Goal: Transaction & Acquisition: Purchase product/service

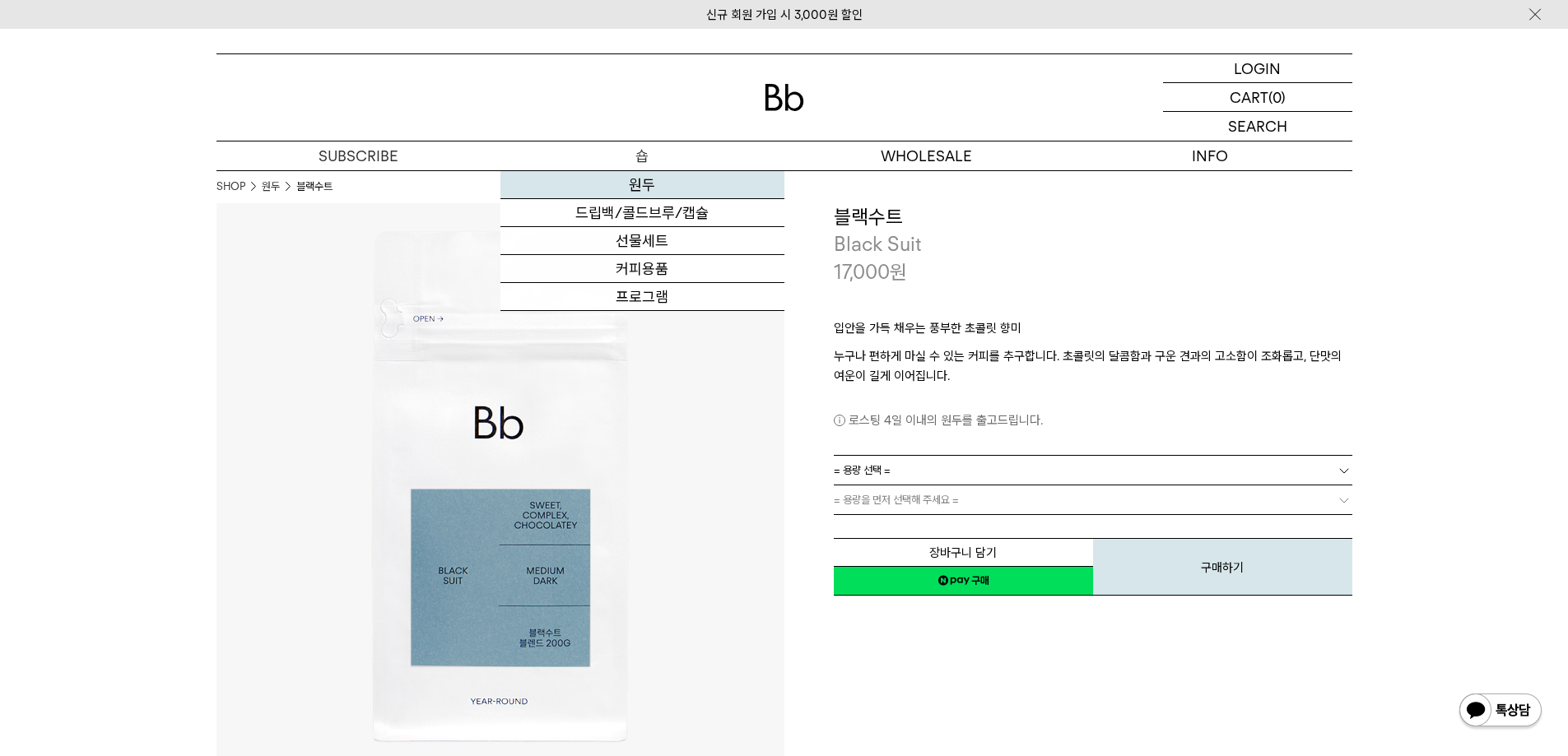
click at [654, 176] on link "원두" at bounding box center [642, 185] width 284 height 28
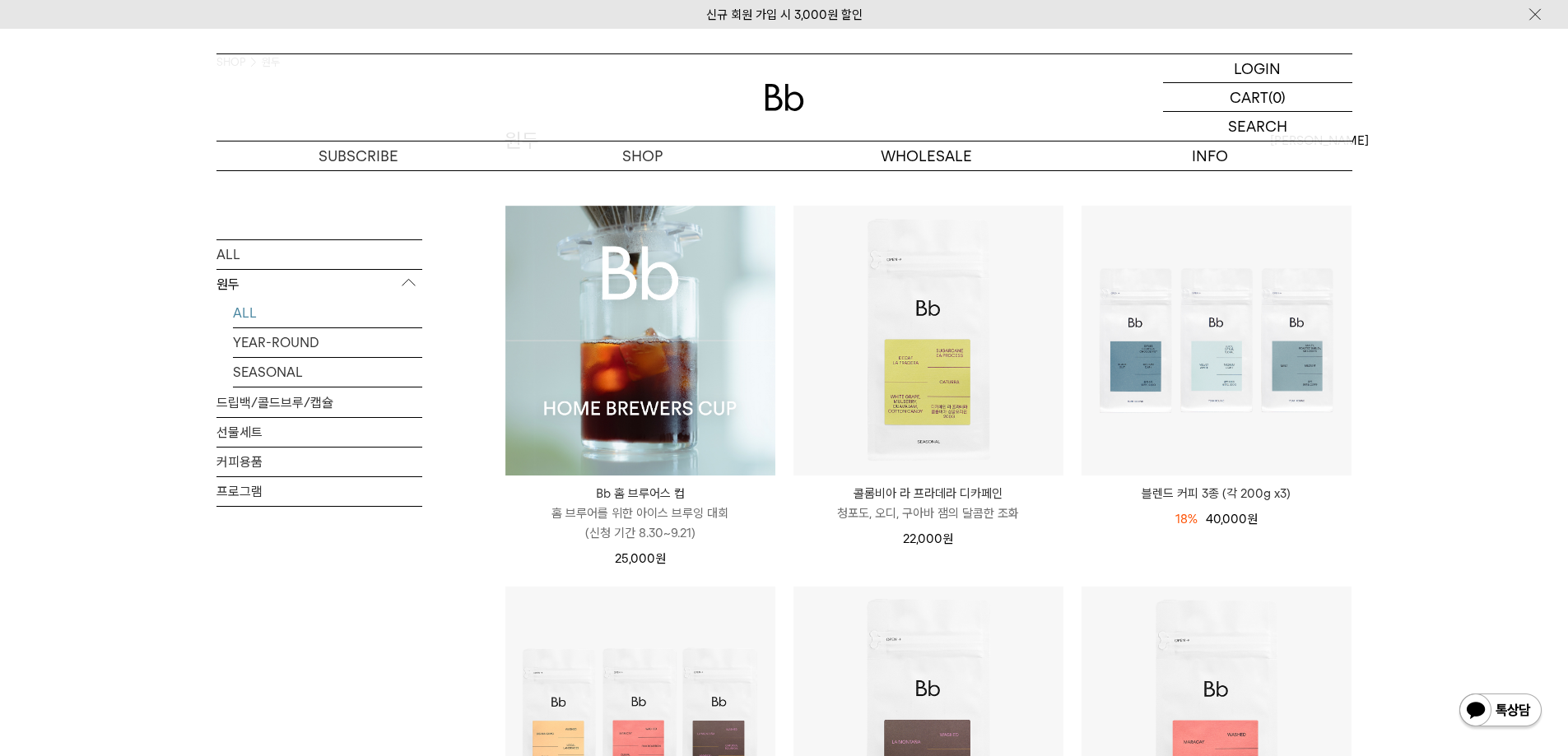
scroll to position [165, 0]
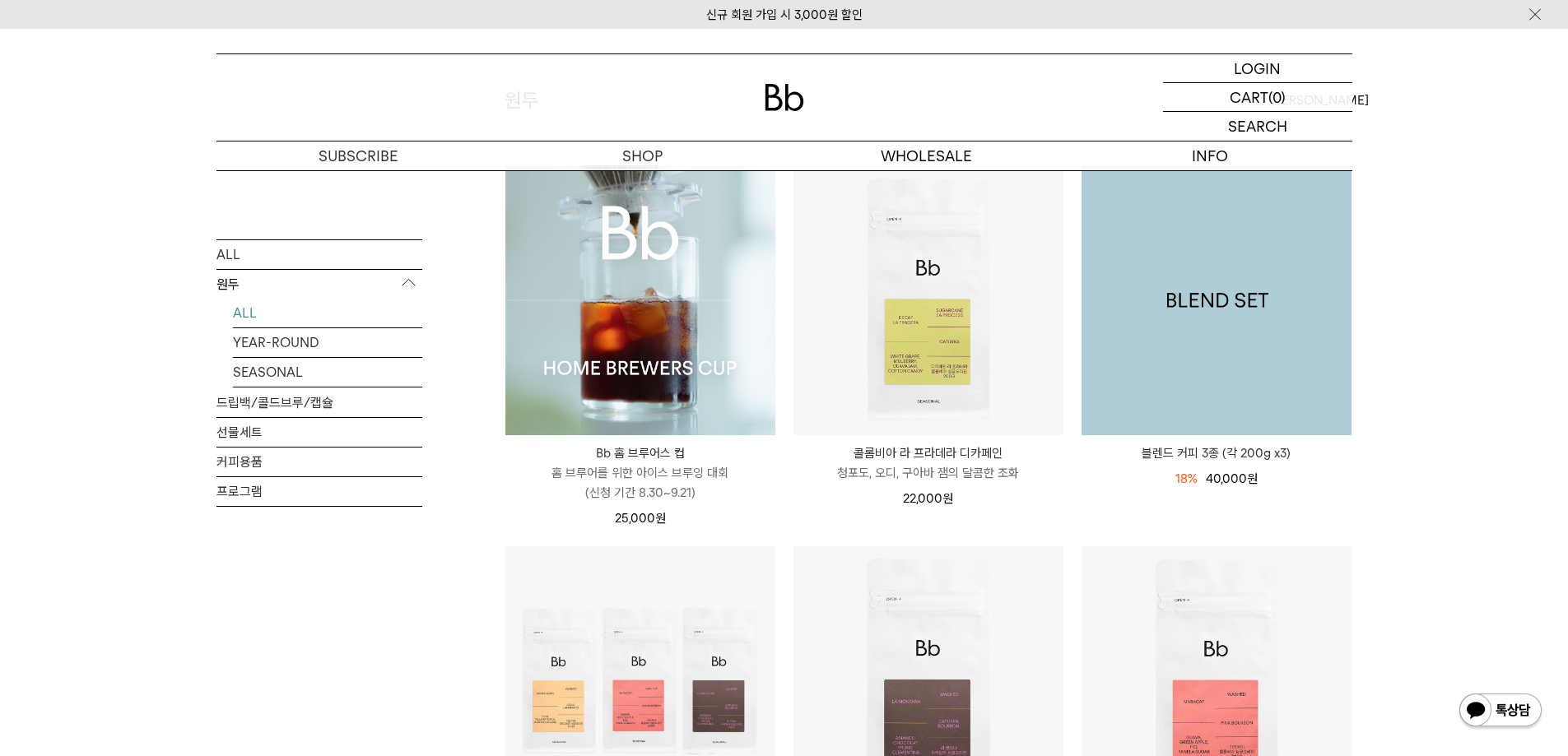
click at [1145, 300] on img at bounding box center [1217, 300] width 270 height 270
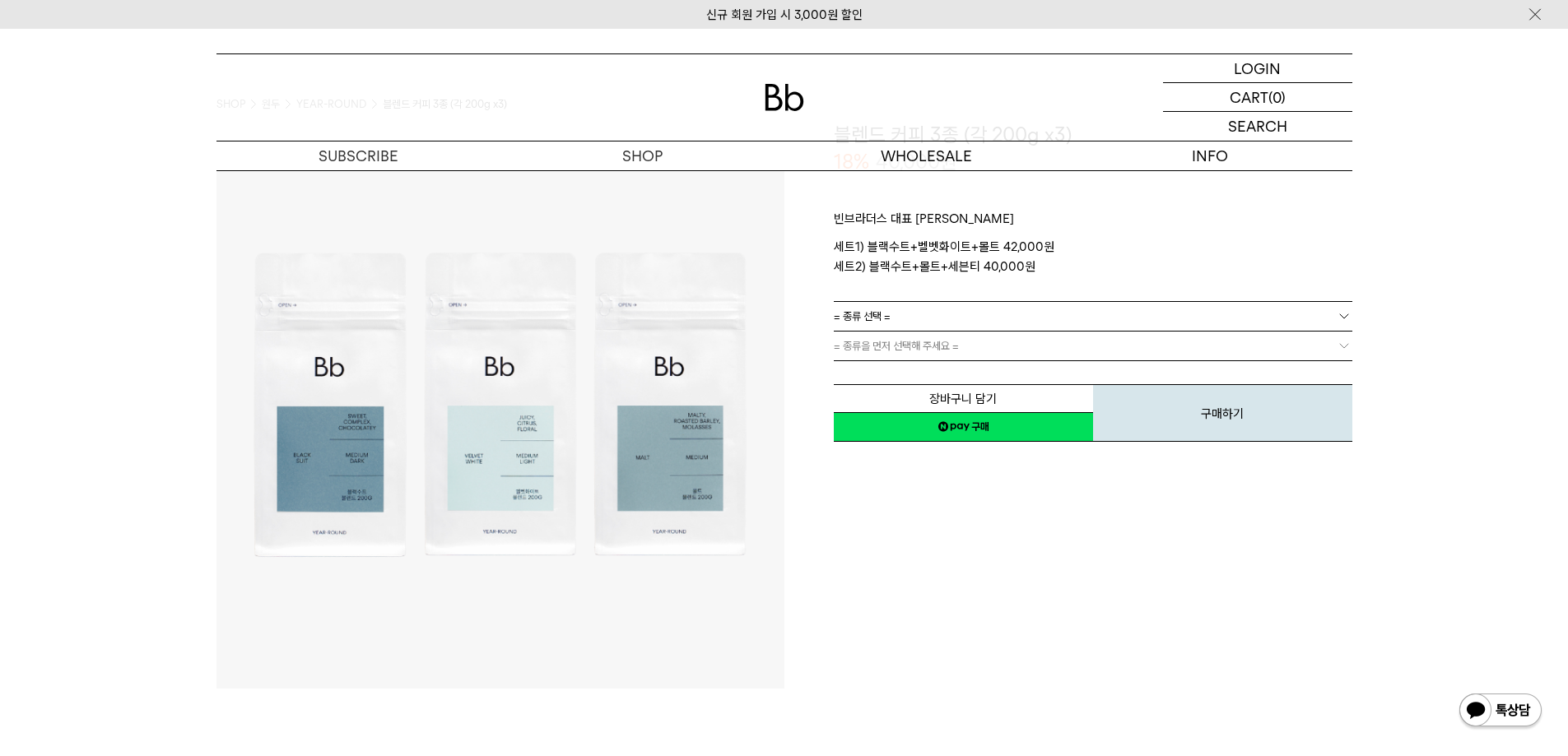
click at [519, 441] on img at bounding box center [500, 405] width 568 height 567
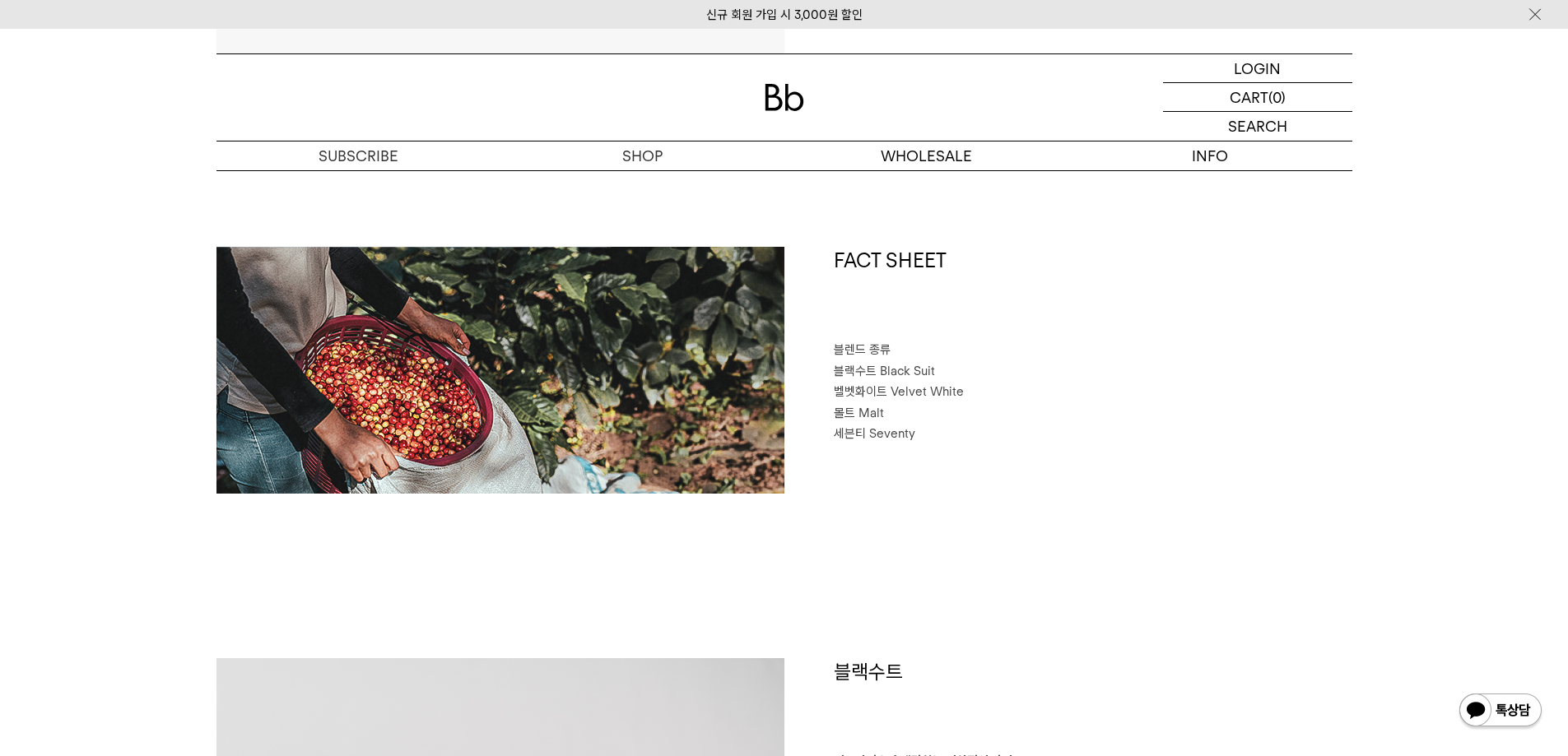
scroll to position [740, 0]
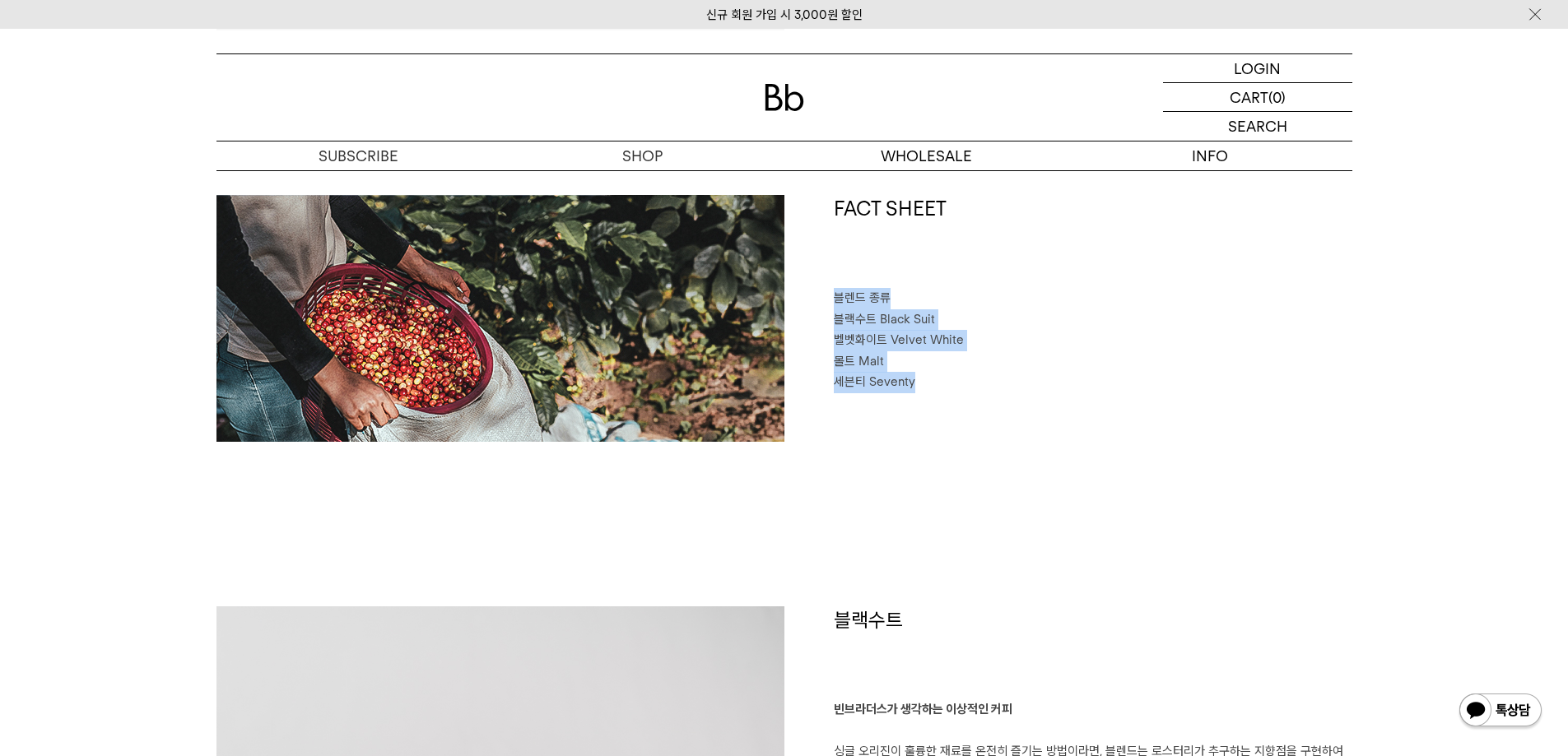
drag, startPoint x: 837, startPoint y: 299, endPoint x: 1074, endPoint y: 433, distance: 272.3
click at [1062, 432] on div "FACT SHEET 블렌드 종류 블랙수트 Black Suit 벨벳화이트 Velvet White 몰트 Malt 세븐티 Seventy" at bounding box center [1069, 318] width 568 height 247
click at [1079, 433] on div "FACT SHEET 블렌드 종류 블랙수트 Black Suit 벨벳화이트 Velvet White 몰트 Malt 세븐티 Seventy" at bounding box center [1069, 318] width 568 height 247
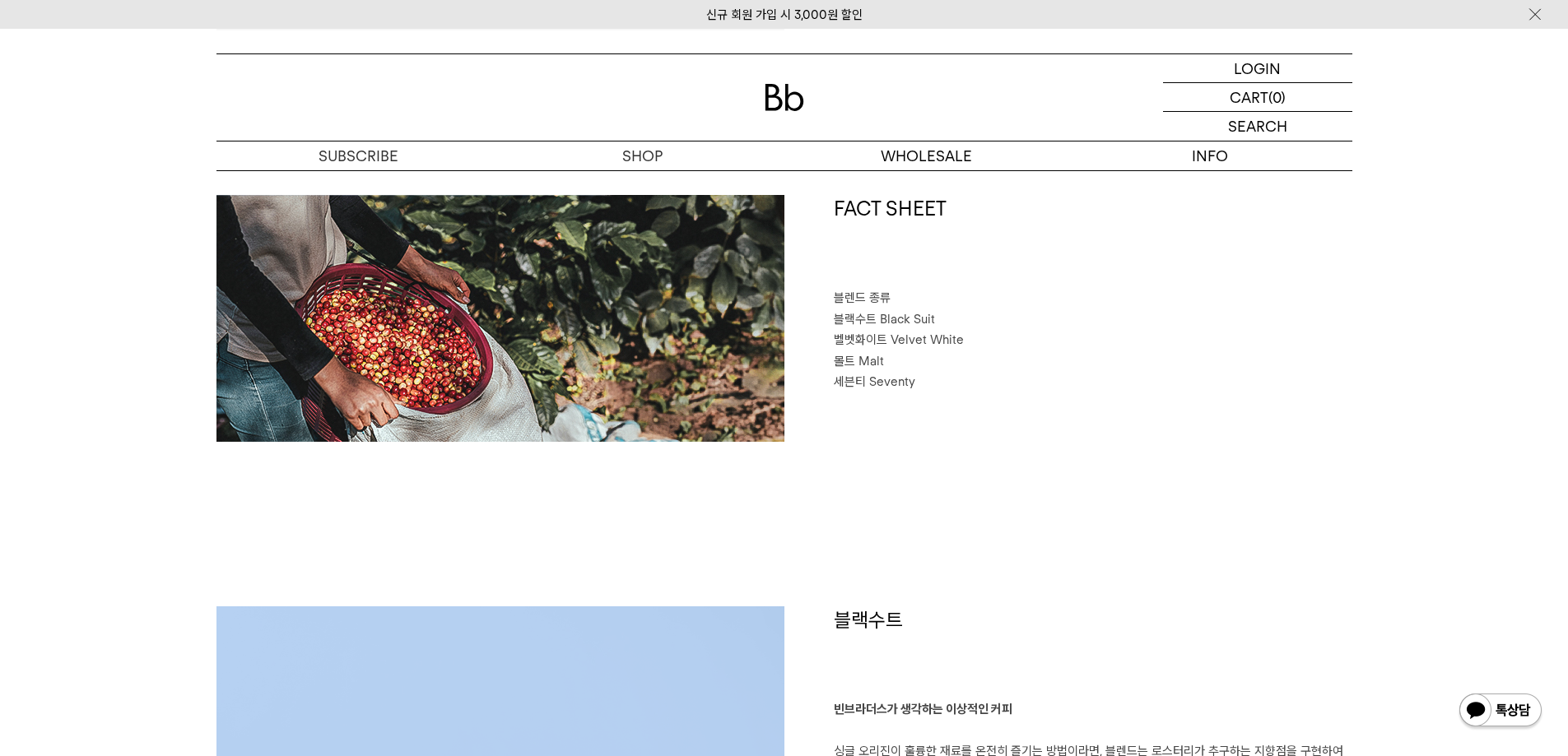
click at [1079, 433] on div "FACT SHEET 블렌드 종류 블랙수트 Black Suit 벨벳화이트 Velvet White 몰트 Malt 세븐티 Seventy" at bounding box center [1069, 318] width 568 height 247
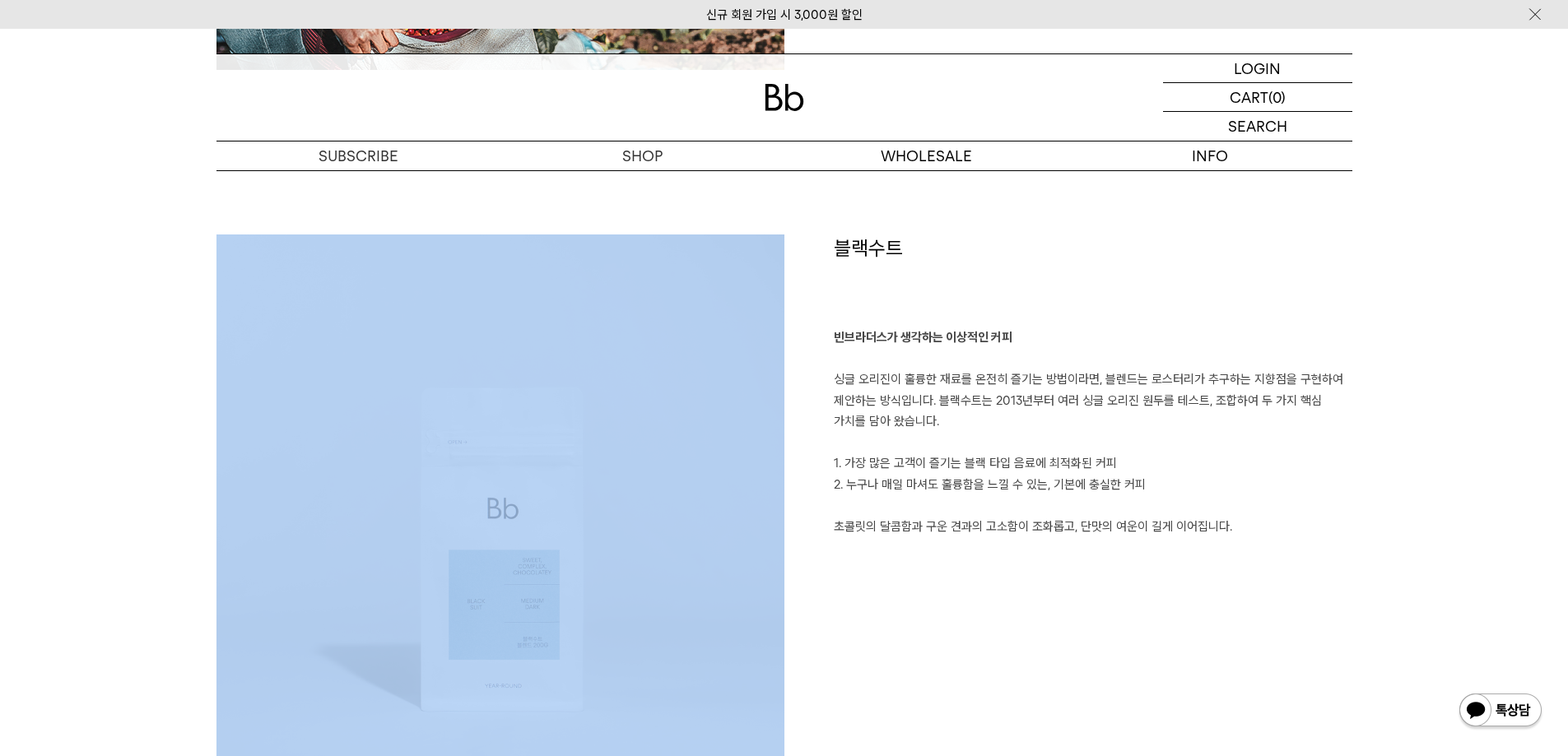
scroll to position [1152, 0]
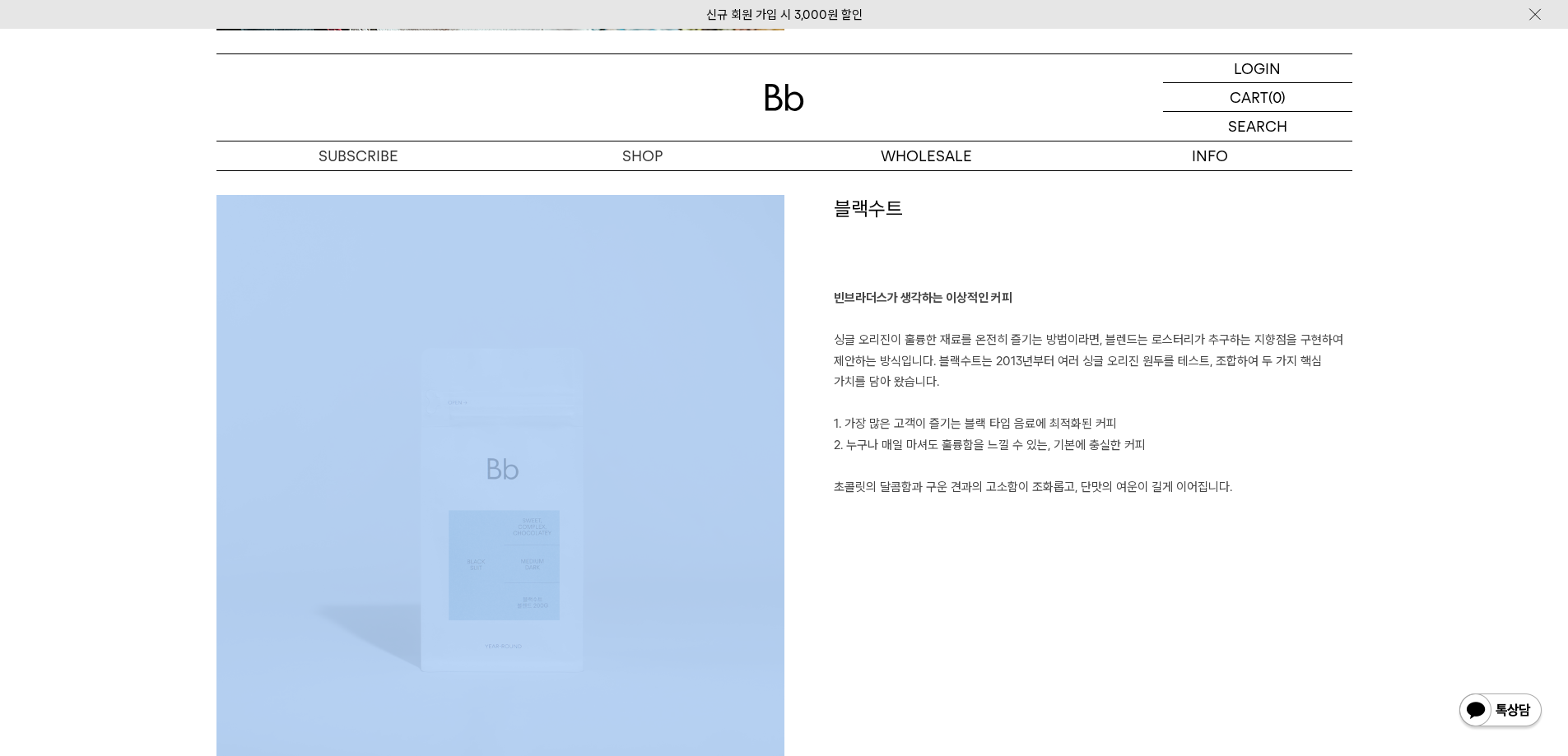
drag, startPoint x: 839, startPoint y: 486, endPoint x: 1319, endPoint y: 506, distance: 480.4
click at [1319, 506] on div "블랙수트 빈브라더스가 생각하는 이상적인 커피 싱글 오리진이 훌륭한 재료를 온전히 즐기는 방법이라면, 블렌드는 로스터리가 추구하는 지향점을 구현…" at bounding box center [1069, 479] width 568 height 567
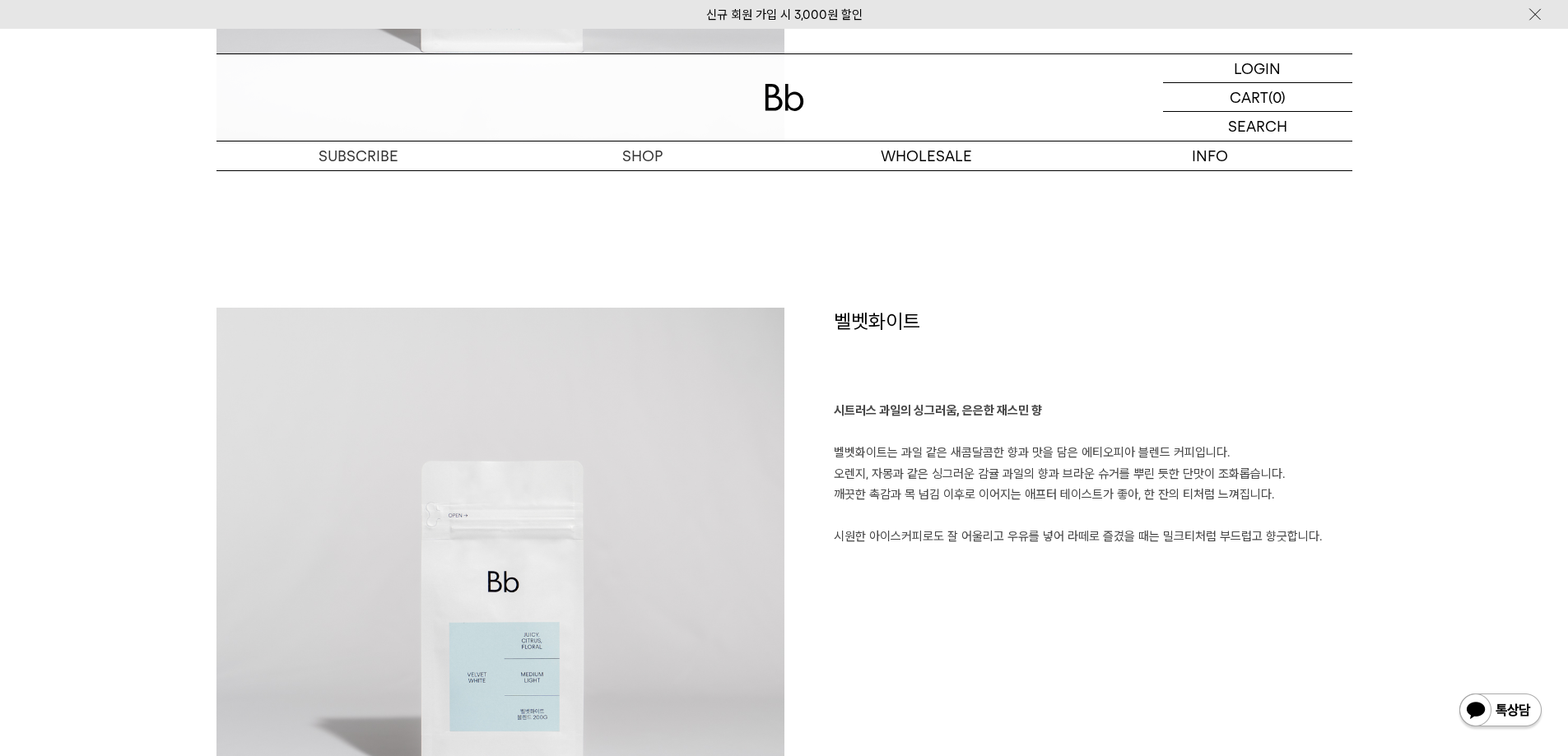
scroll to position [1811, 0]
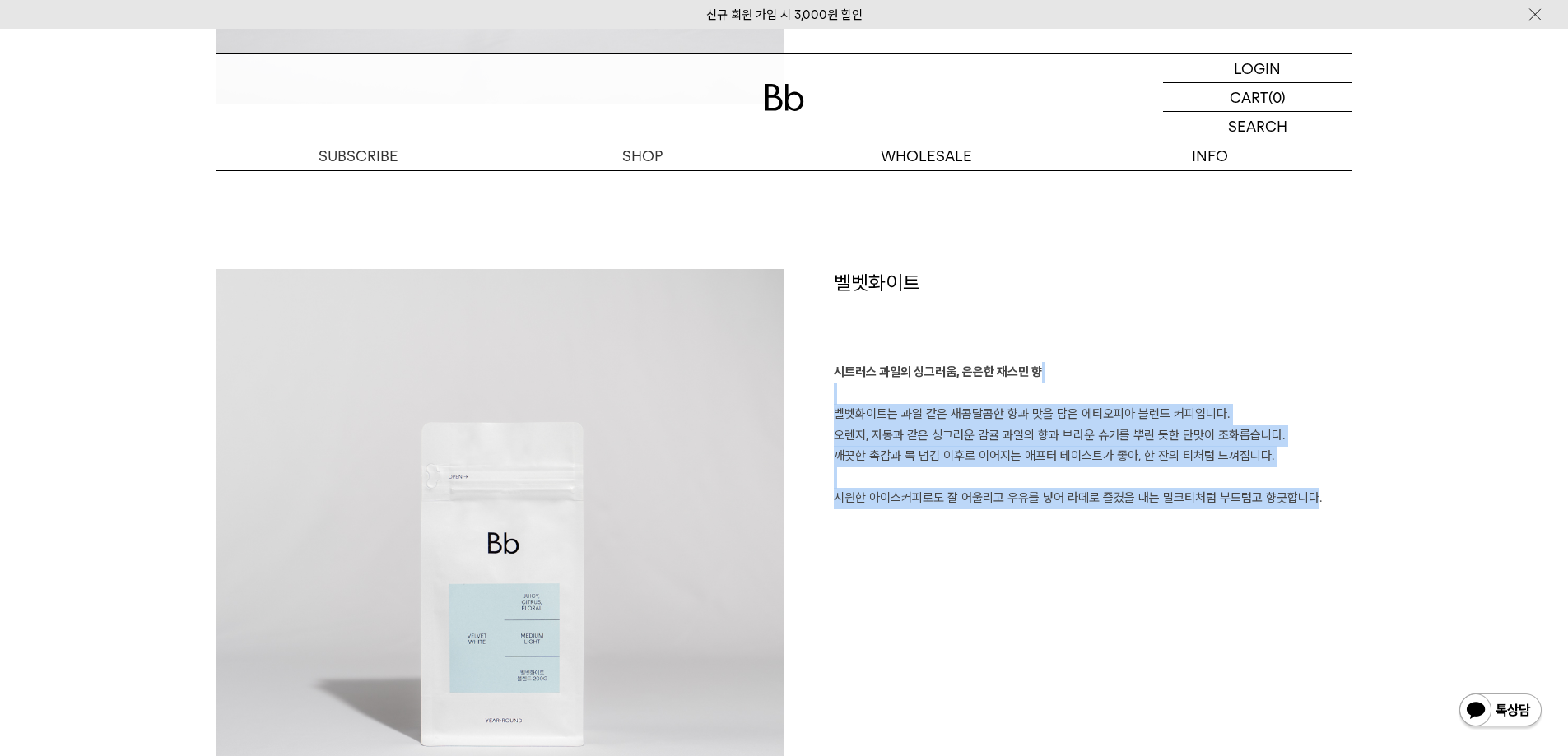
drag, startPoint x: 847, startPoint y: 384, endPoint x: 1291, endPoint y: 500, distance: 458.9
click at [1290, 500] on p "시트러스 과일의 싱그러움, 은은한 재스민 향 벨벳화이트는 과일 같은 새콤달콤한 향과 맛을 담은 에티오피아 블렌드 커피입니다. 오렌지, 자몽과 …" at bounding box center [1093, 435] width 519 height 147
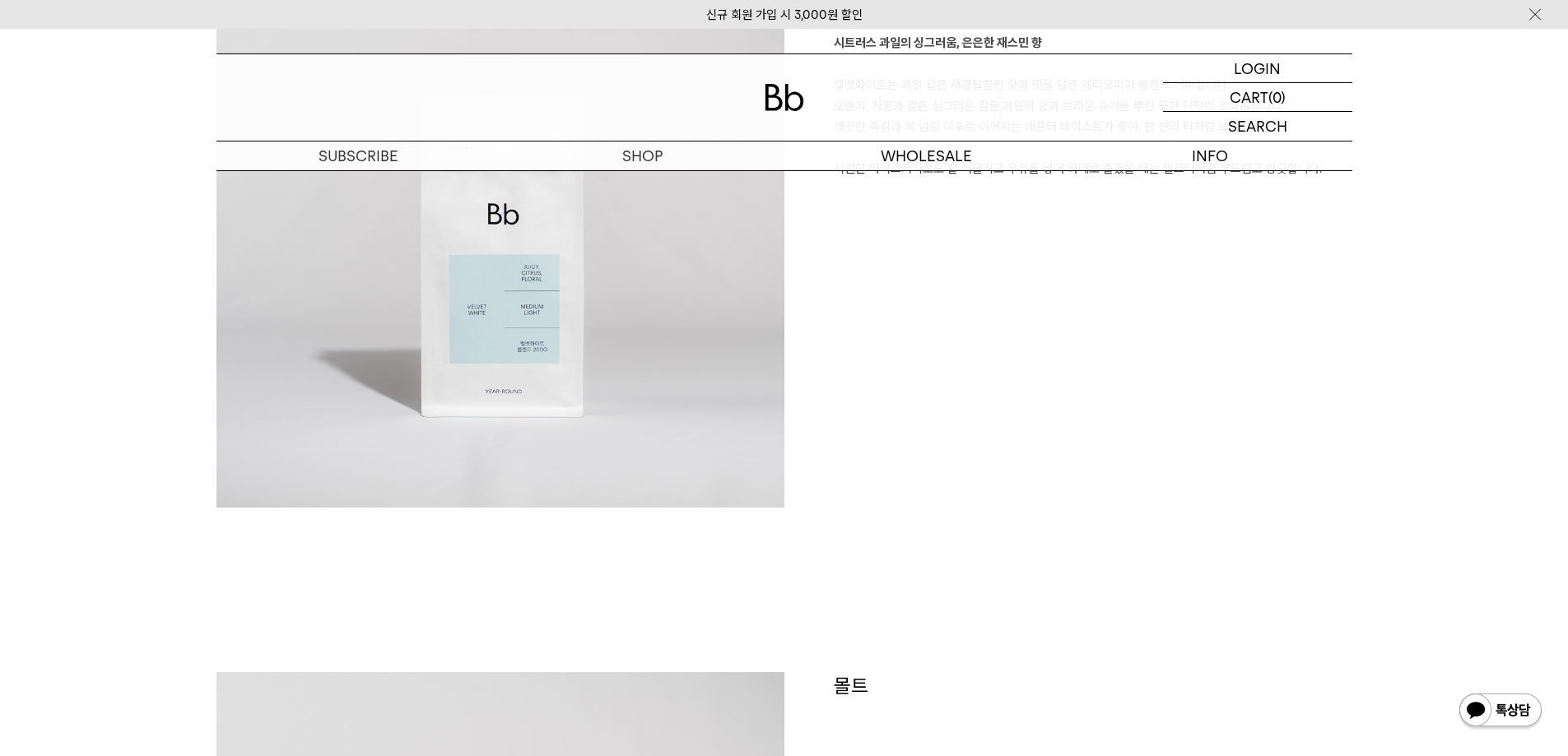
scroll to position [1975, 0]
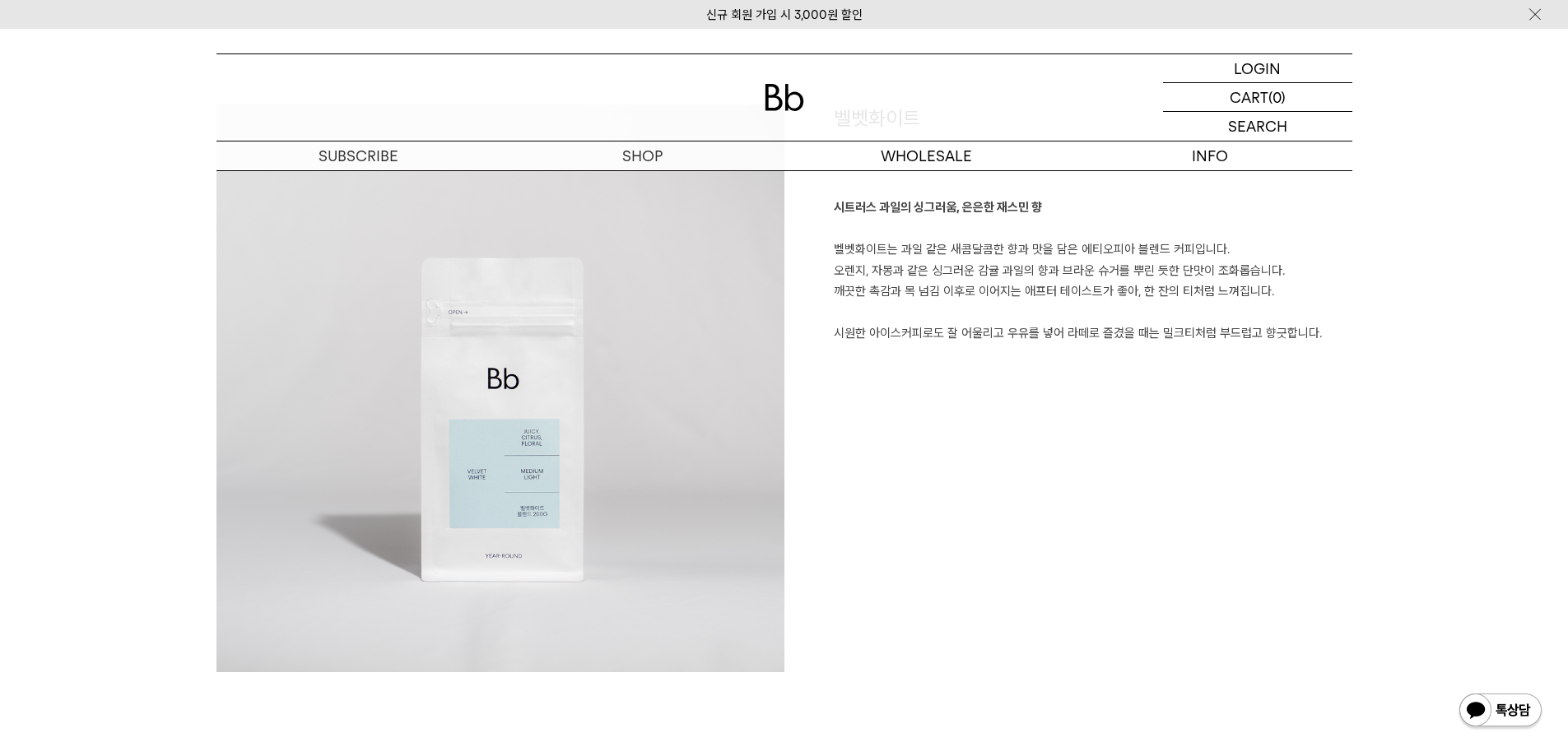
click at [939, 494] on div "벨벳화이트 시트러스 과일의 싱그러움, 은은한 재스민 향 벨벳화이트는 과일 같은 새콤달콤한 향과 맛을 담은 에티오피아 블렌드 커피입니다. 오렌지…" at bounding box center [1069, 388] width 568 height 567
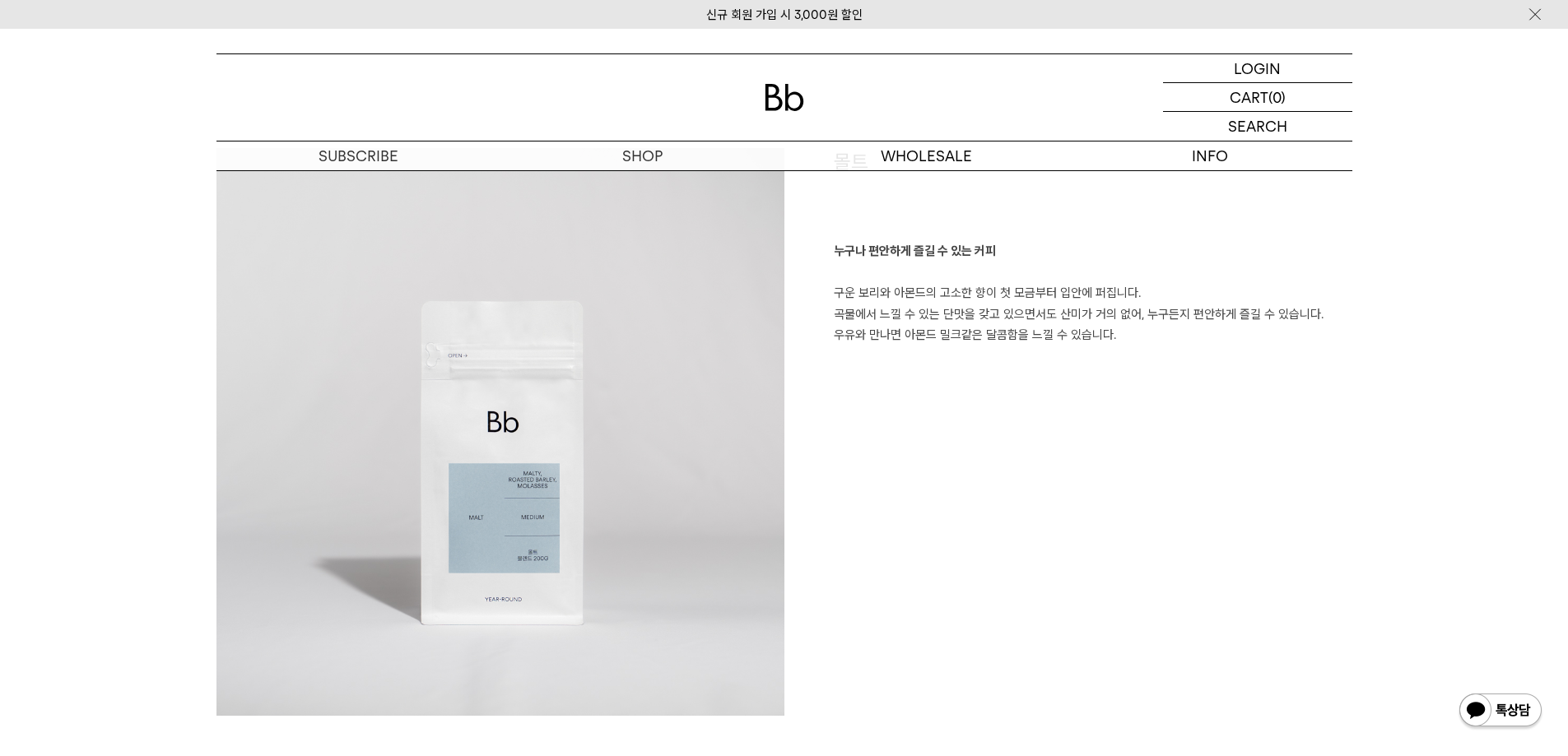
scroll to position [2635, 0]
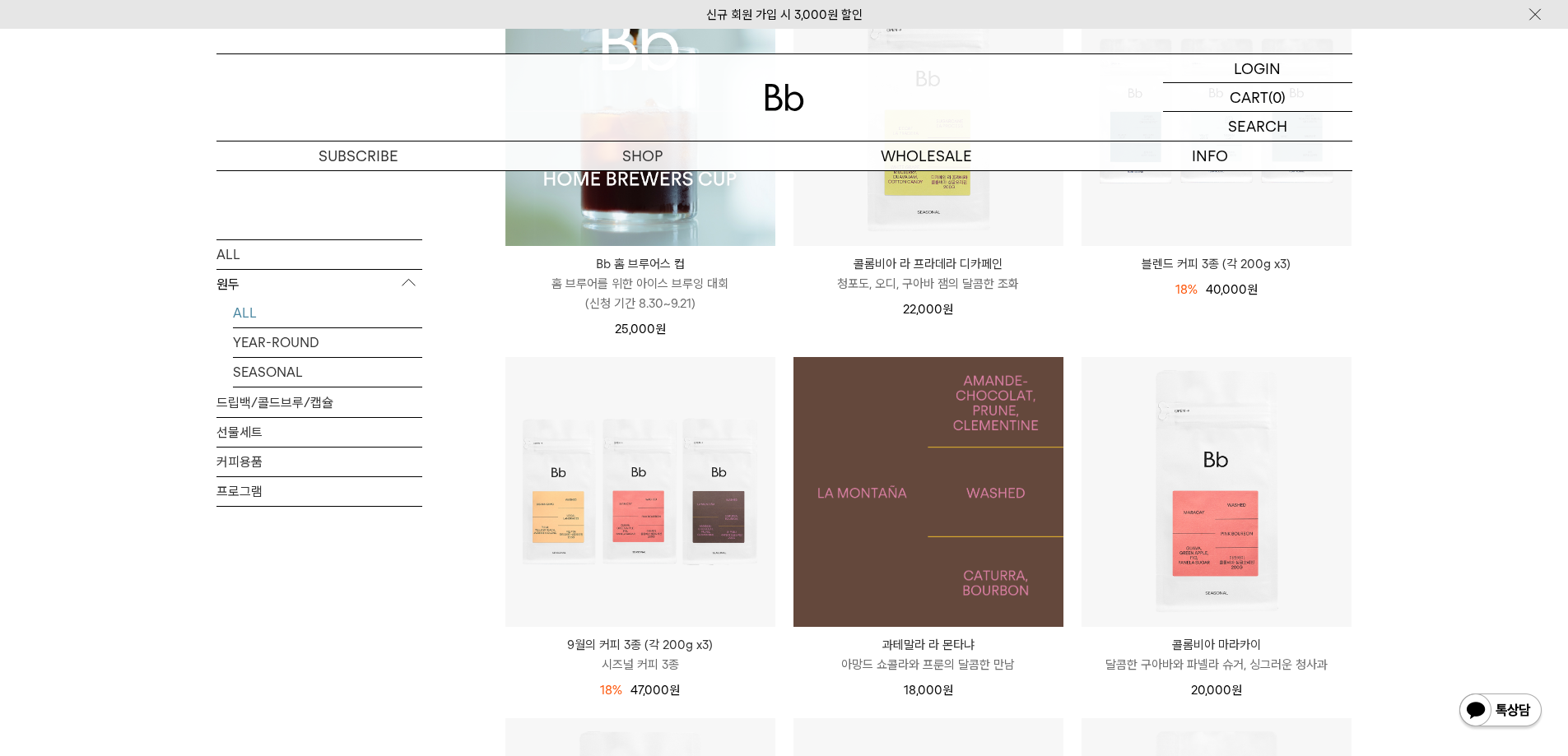
scroll to position [383, 0]
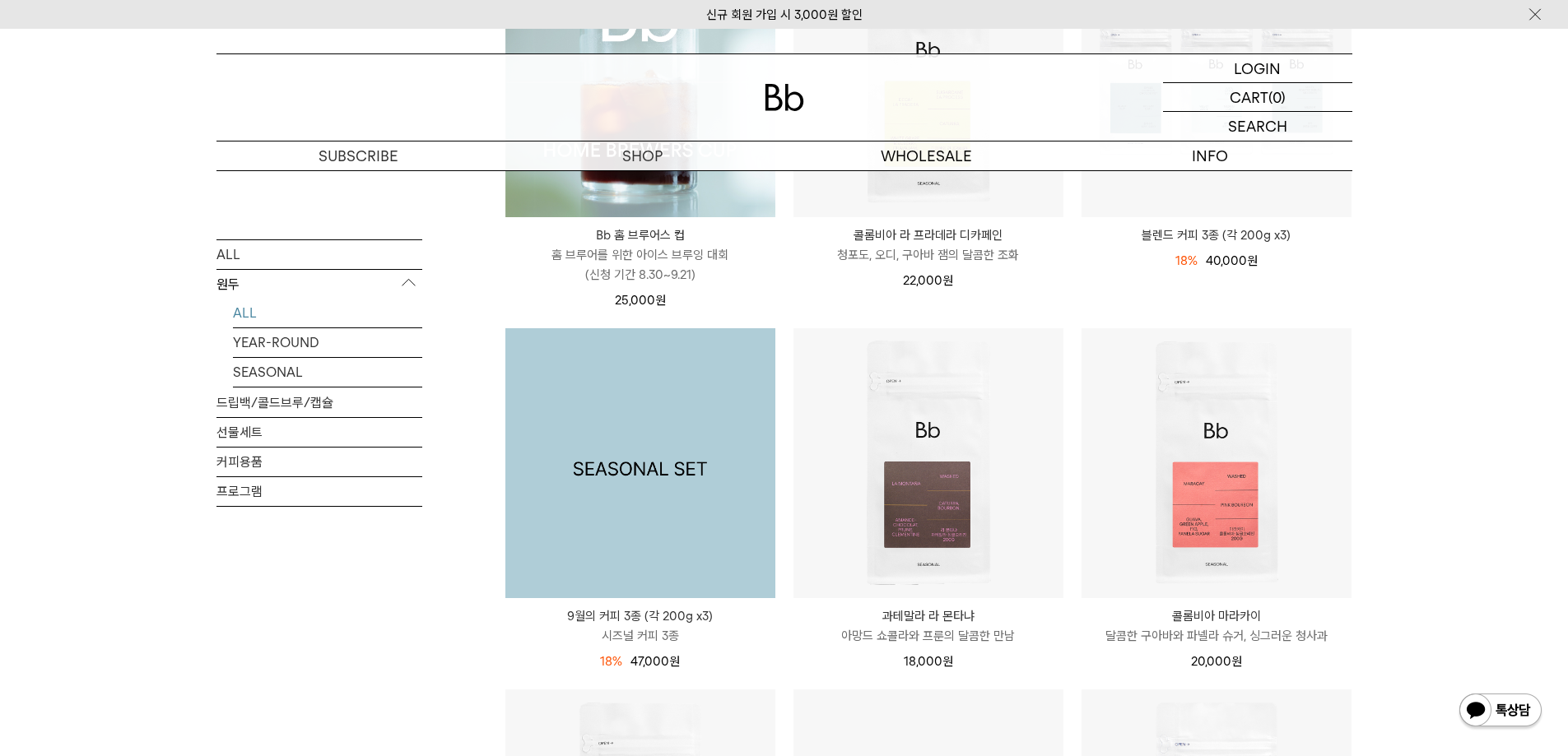
click at [618, 552] on img at bounding box center [641, 463] width 270 height 270
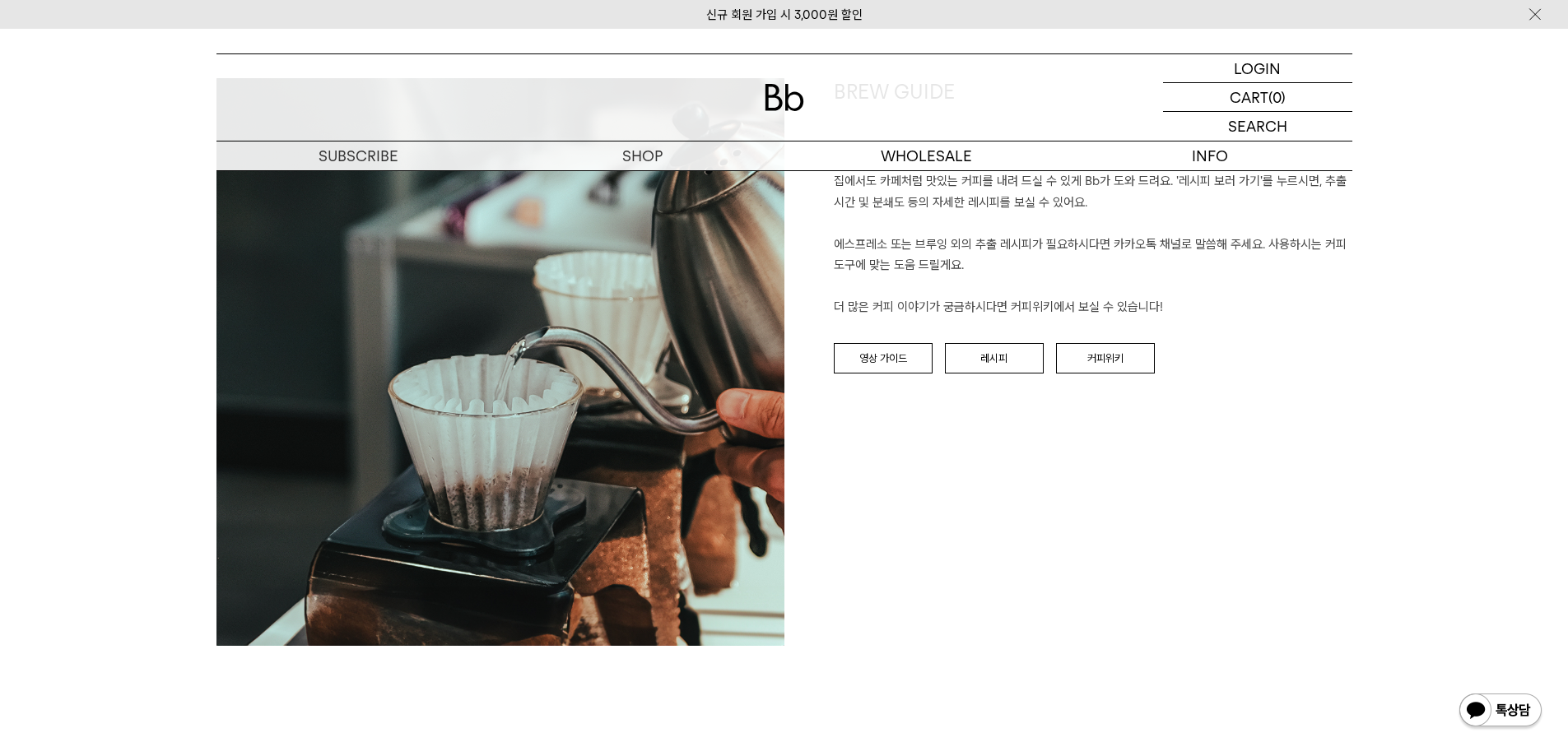
scroll to position [3457, 0]
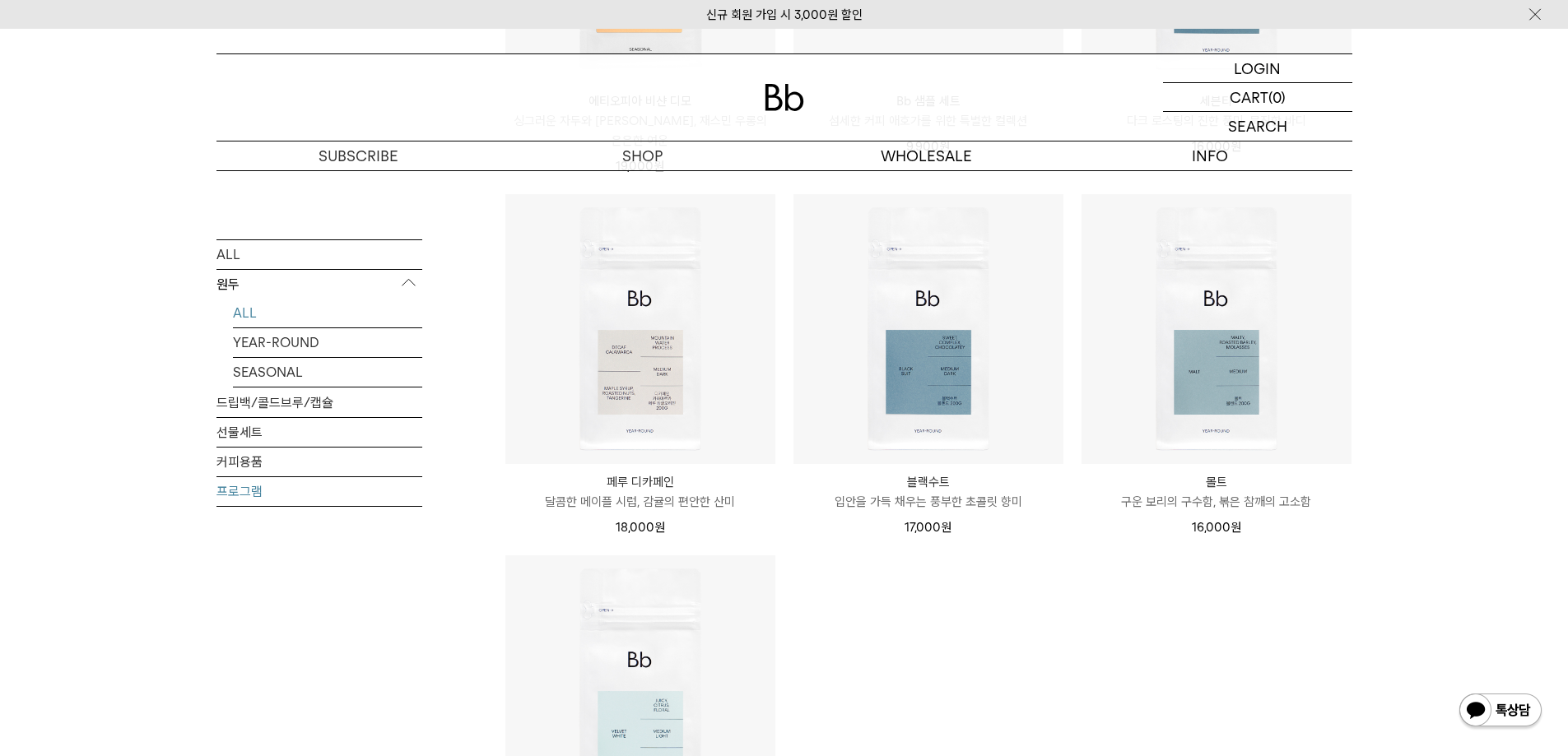
scroll to position [1341, 0]
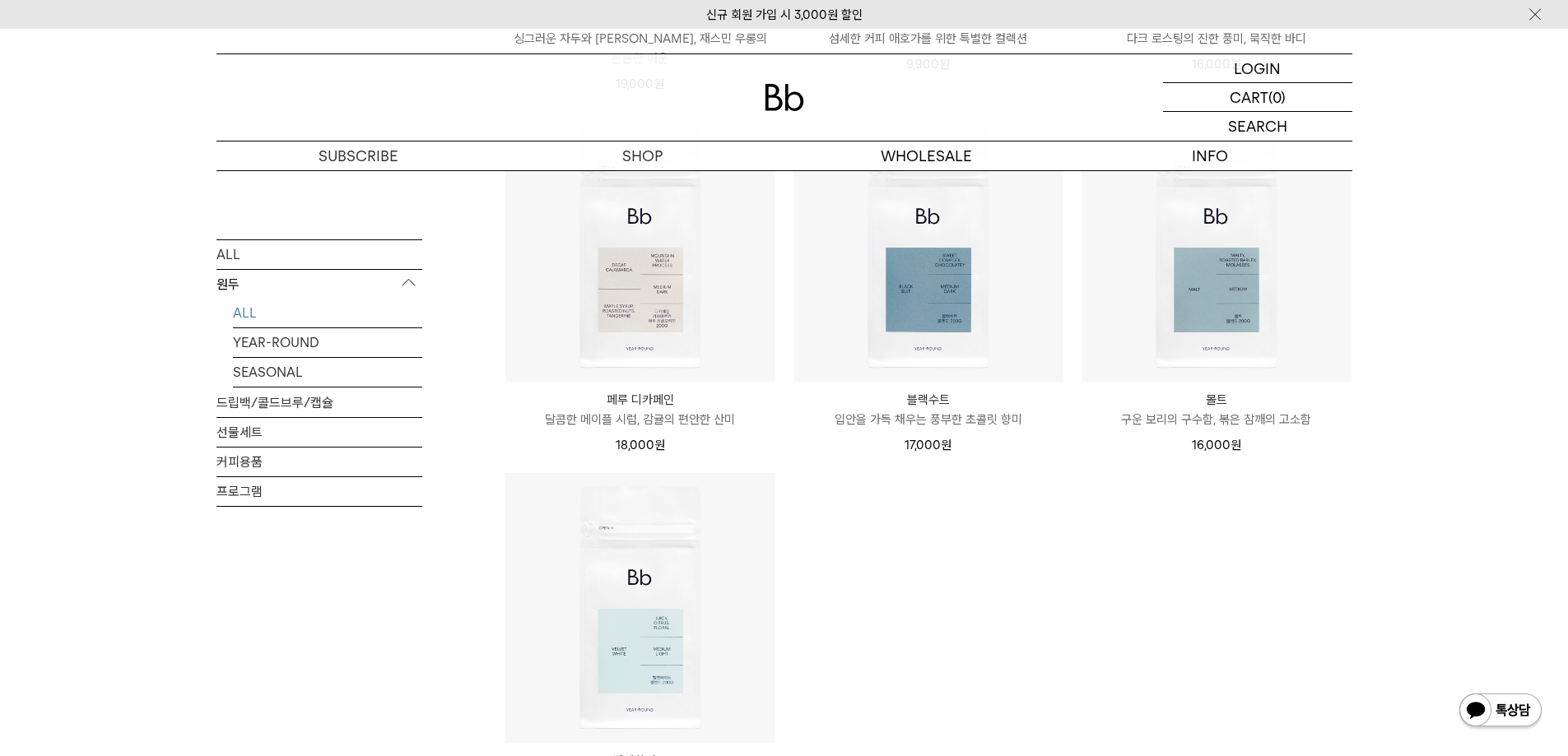
drag, startPoint x: 997, startPoint y: 543, endPoint x: 979, endPoint y: 532, distance: 21.1
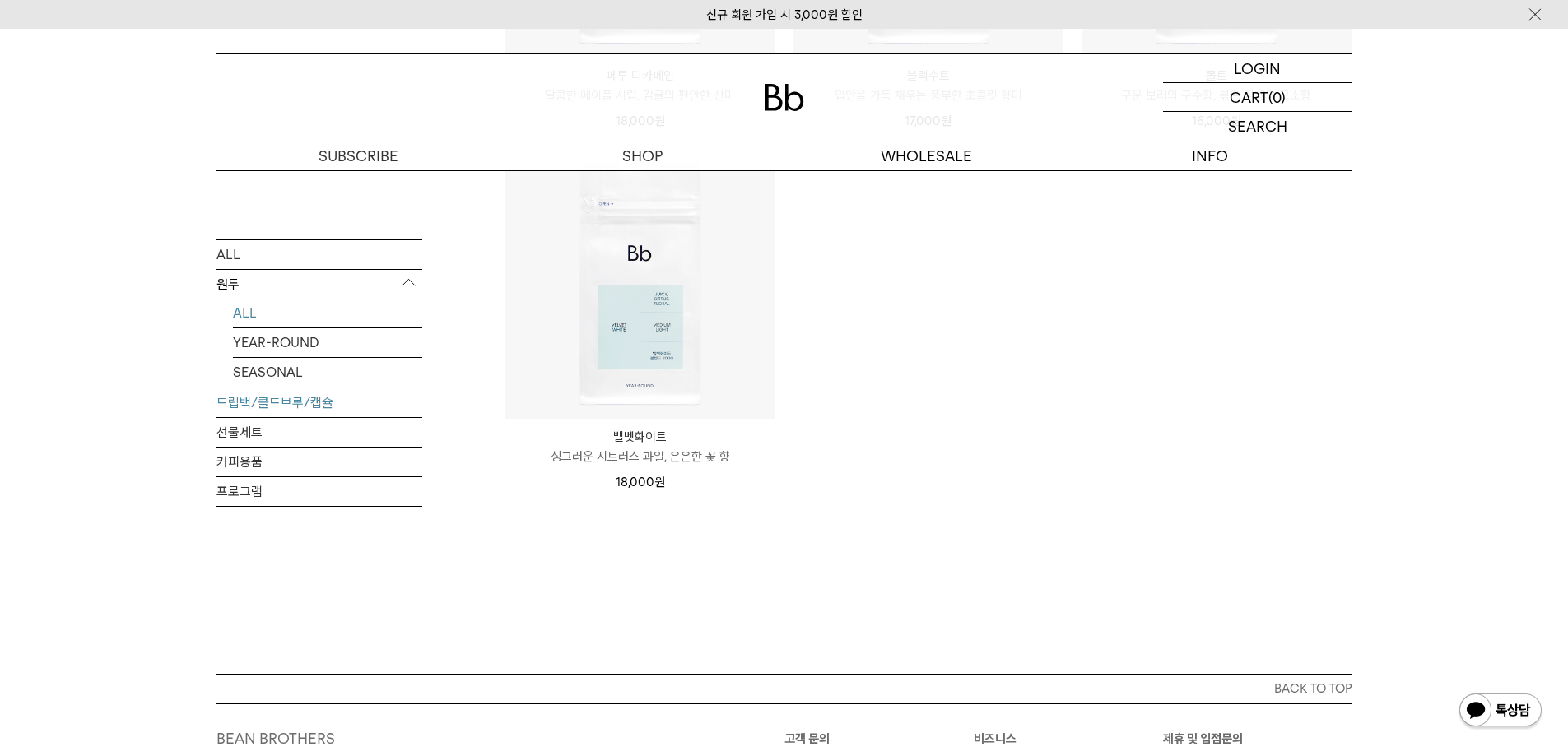
scroll to position [1671, 0]
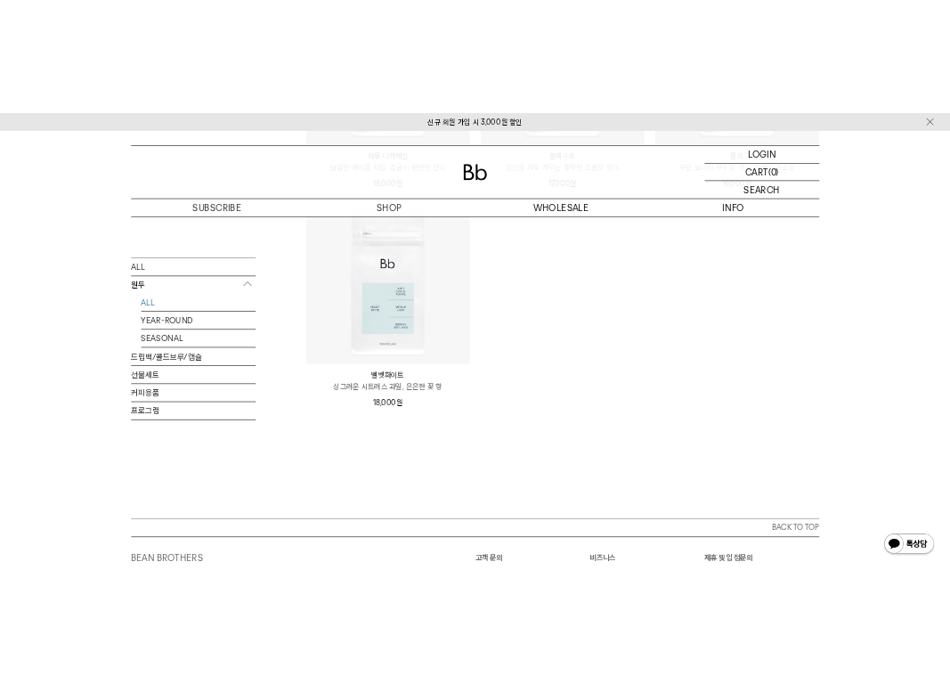
scroll to position [1719, 0]
